Goal: Transaction & Acquisition: Purchase product/service

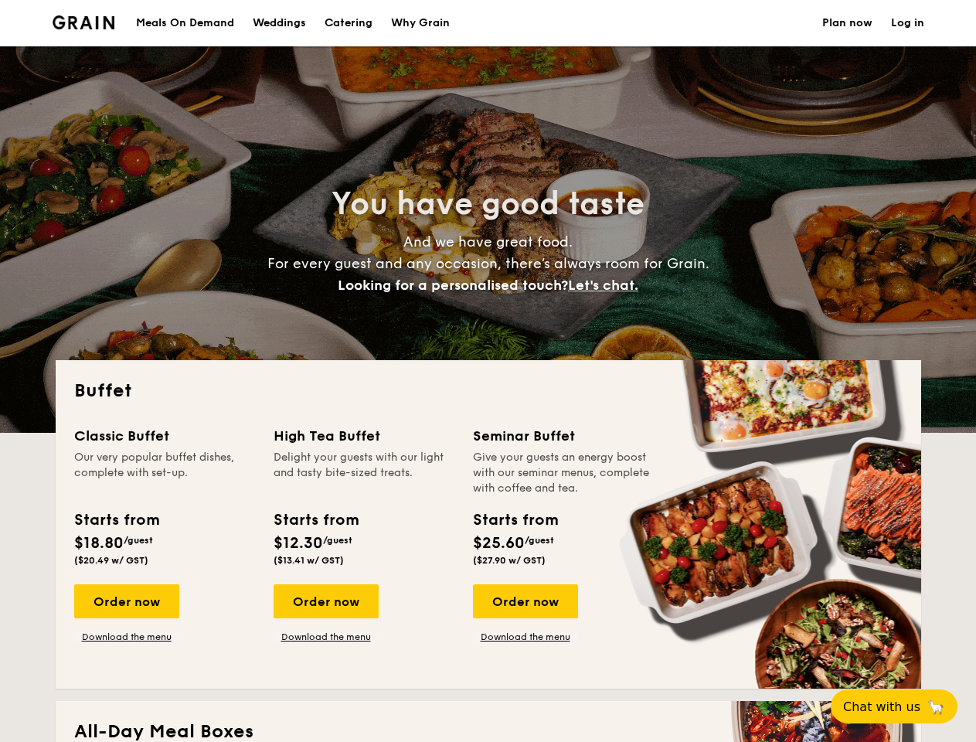
select select
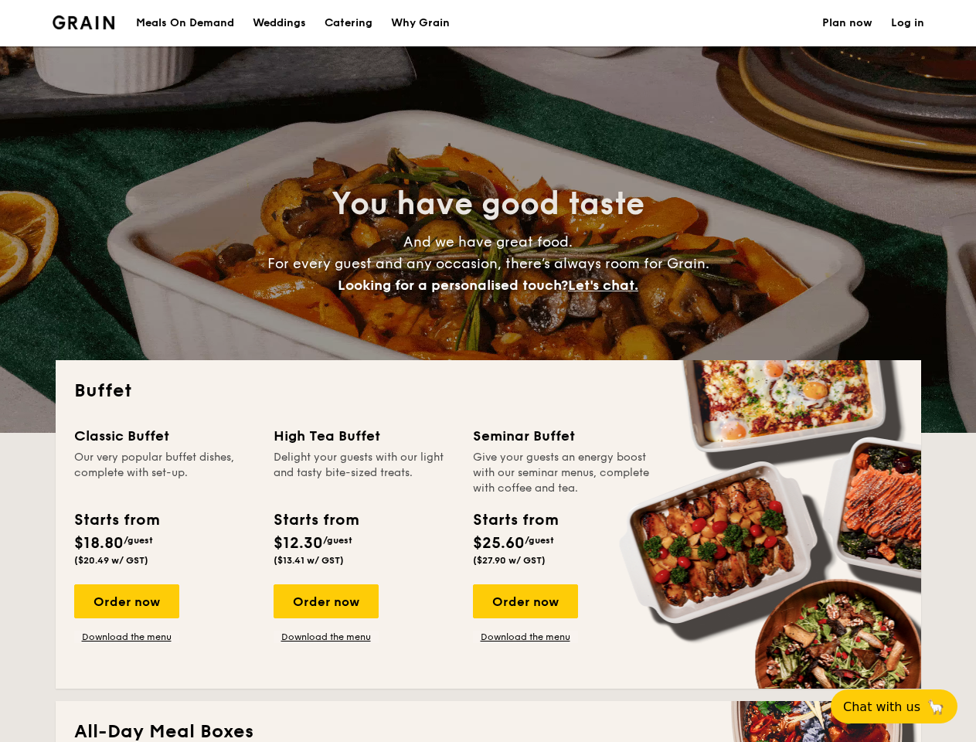
click at [487, 371] on div "Buffet Classic Buffet Our very popular buffet dishes, complete with set-up. Sta…" at bounding box center [488, 524] width 865 height 328
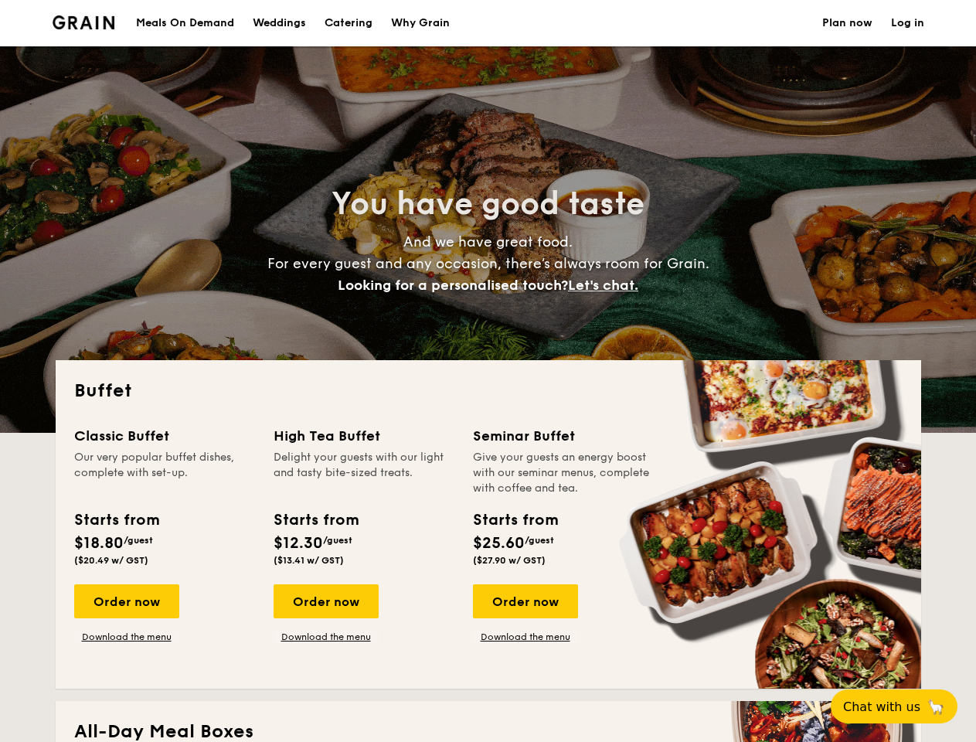
click at [907, 23] on link "Log in" at bounding box center [907, 23] width 33 height 46
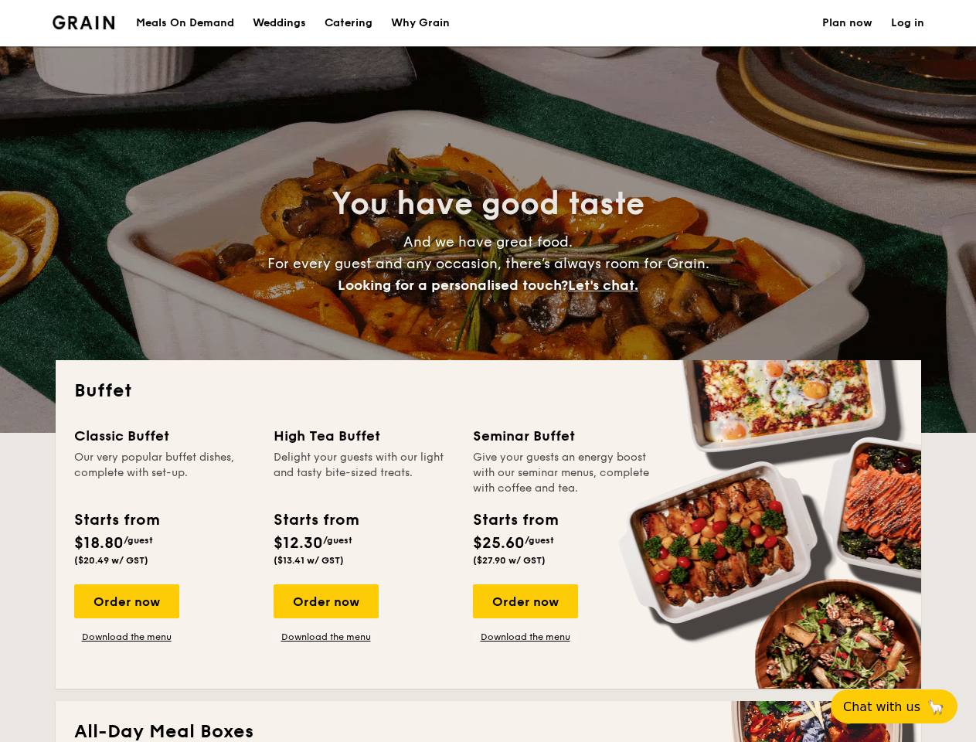
click at [607, 285] on span "Let's chat." at bounding box center [603, 285] width 70 height 17
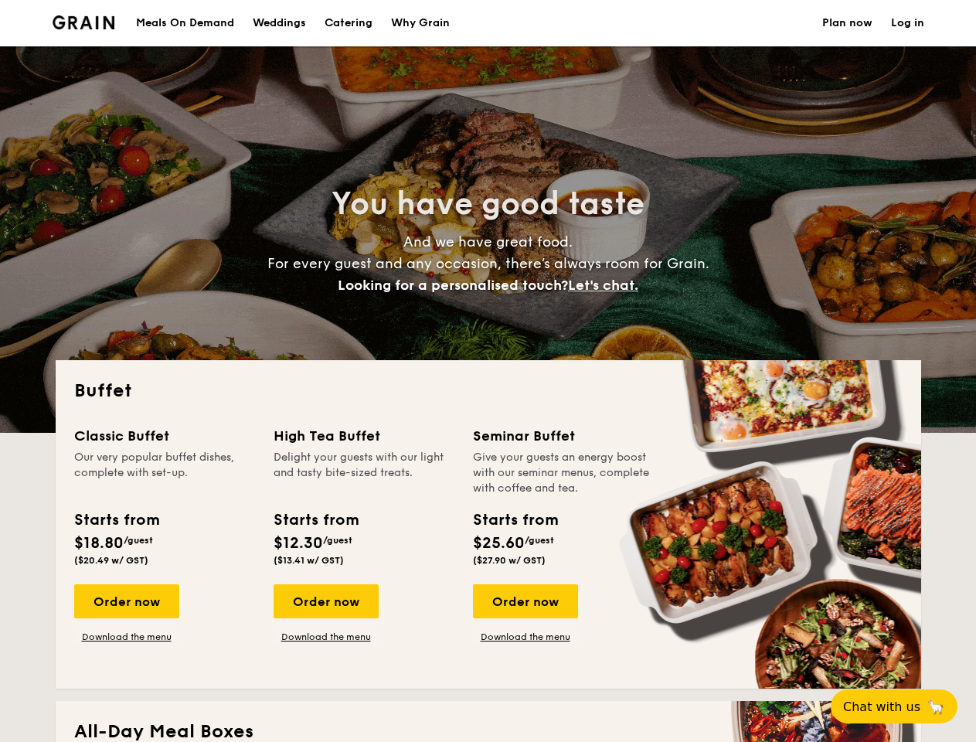
click at [126, 601] on div "Order now" at bounding box center [126, 601] width 105 height 34
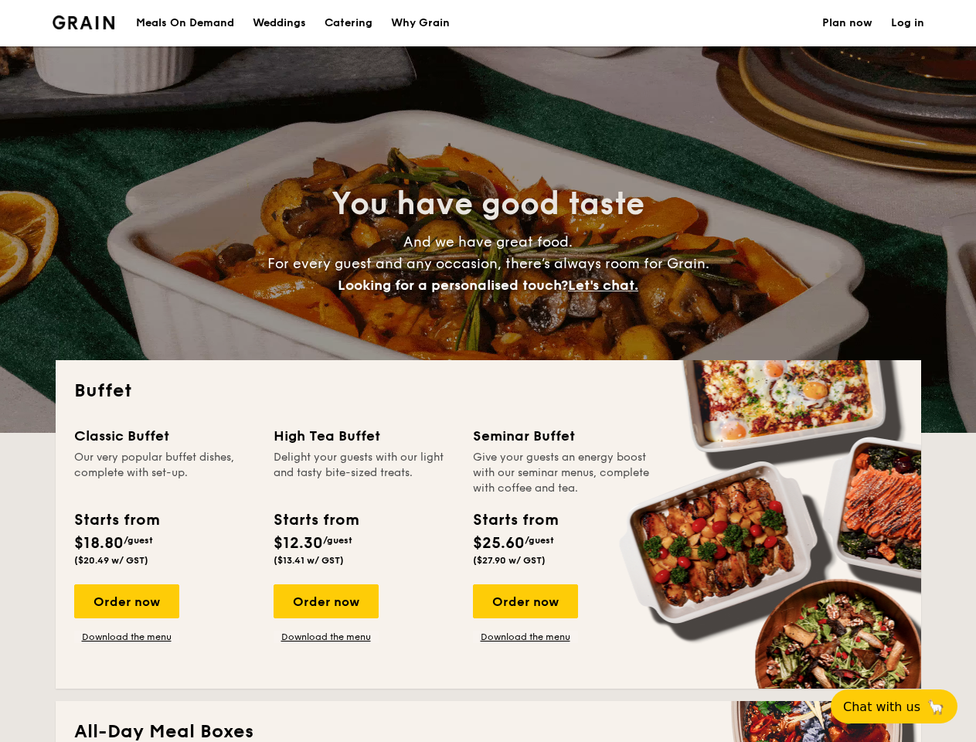
click at [325, 601] on div "Order now" at bounding box center [325, 601] width 105 height 34
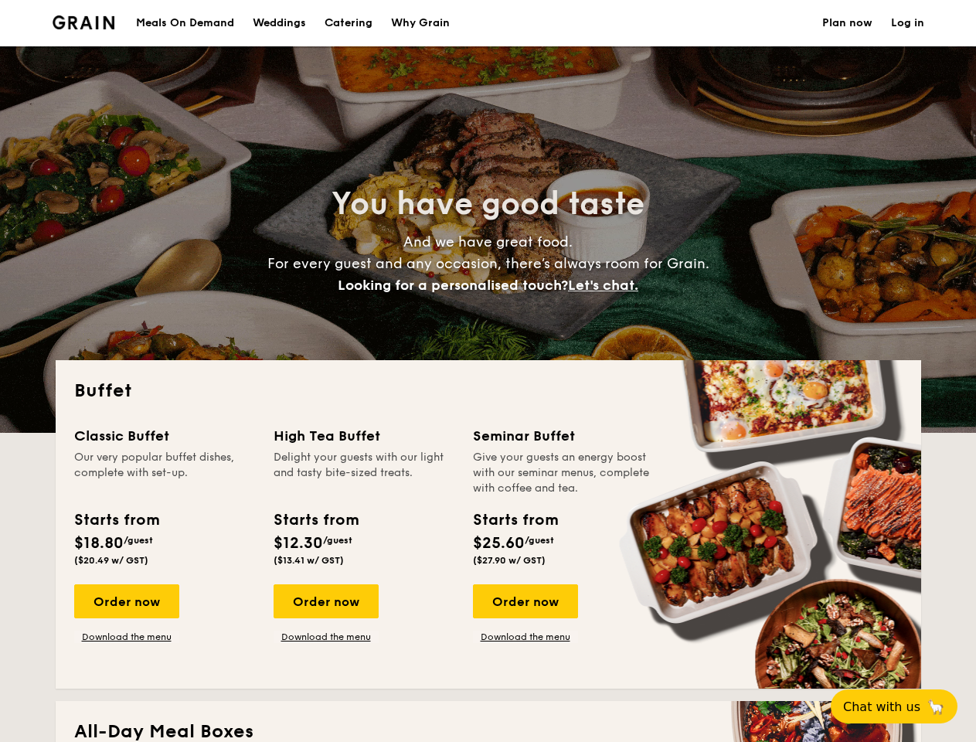
click at [525, 601] on div "Order now" at bounding box center [525, 601] width 105 height 34
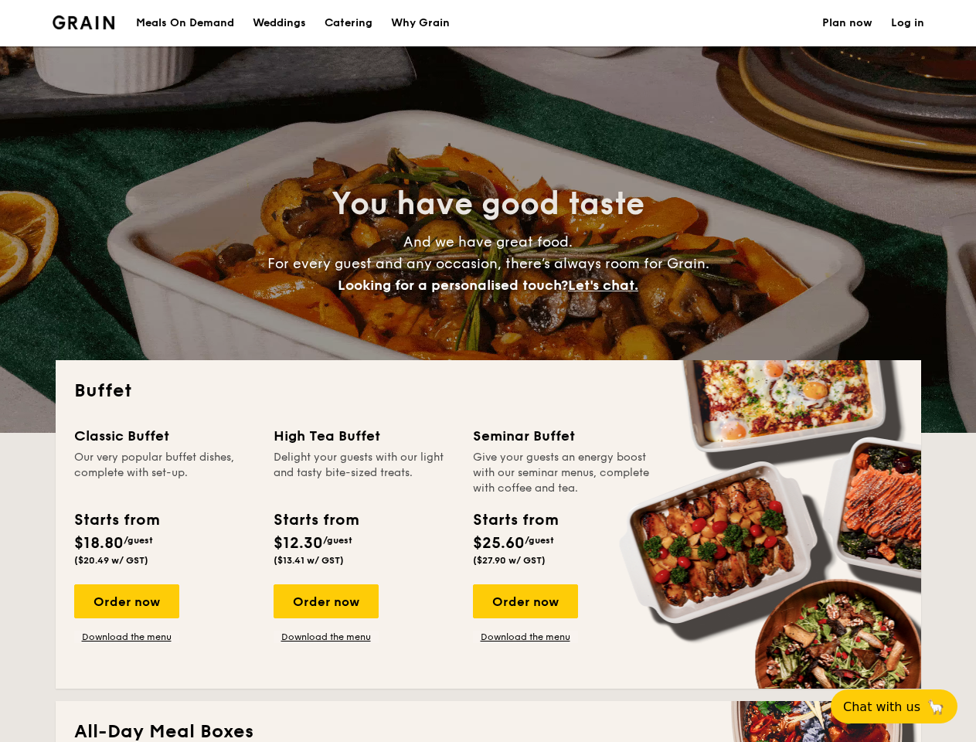
click at [902, 706] on span "Chat with us" at bounding box center [881, 706] width 77 height 15
